Goal: Go to known website: Access a specific website the user already knows

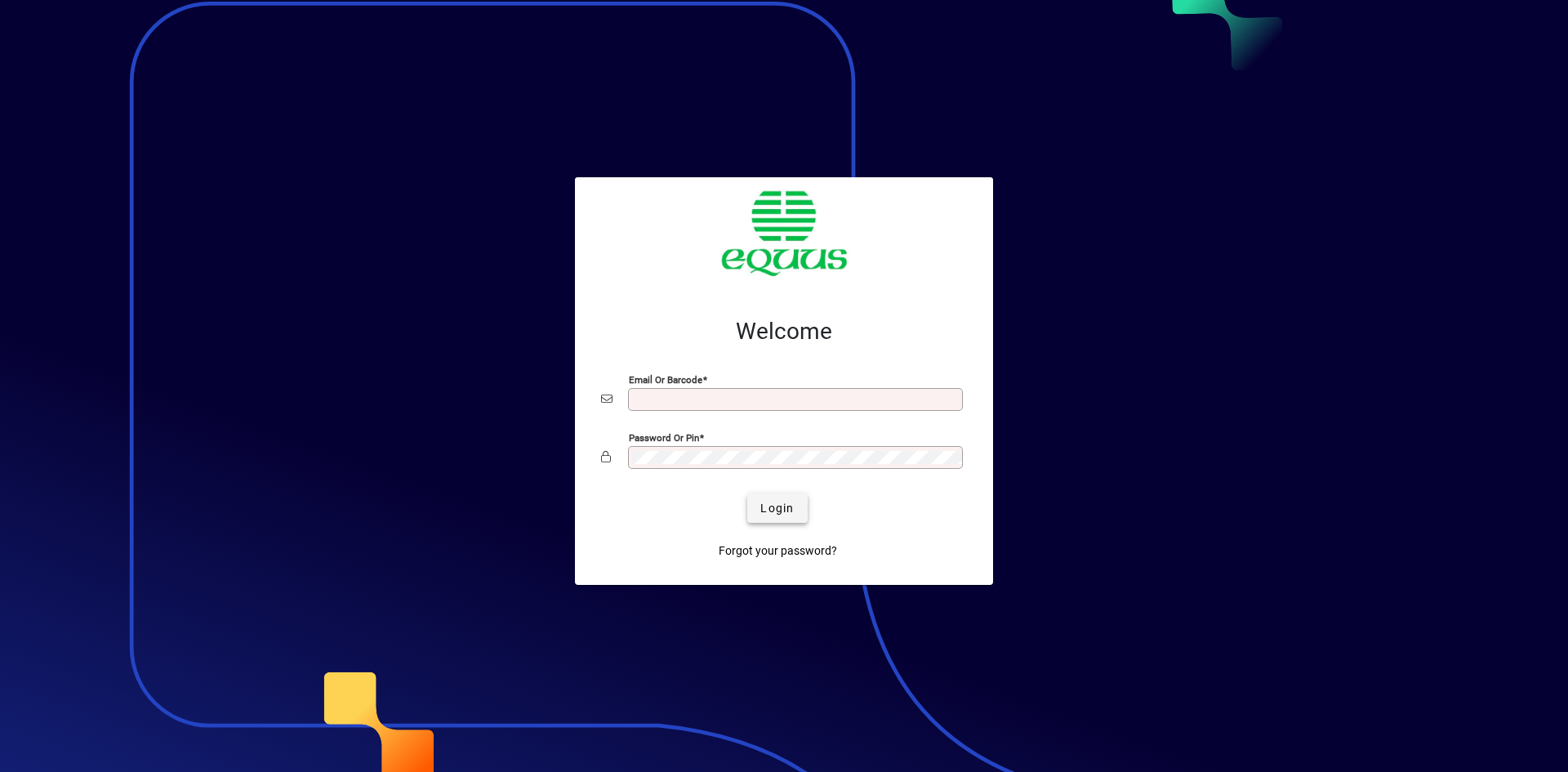
type input "**********"
click at [785, 508] on span "Login" at bounding box center [778, 508] width 34 height 17
